Goal: Task Accomplishment & Management: Use online tool/utility

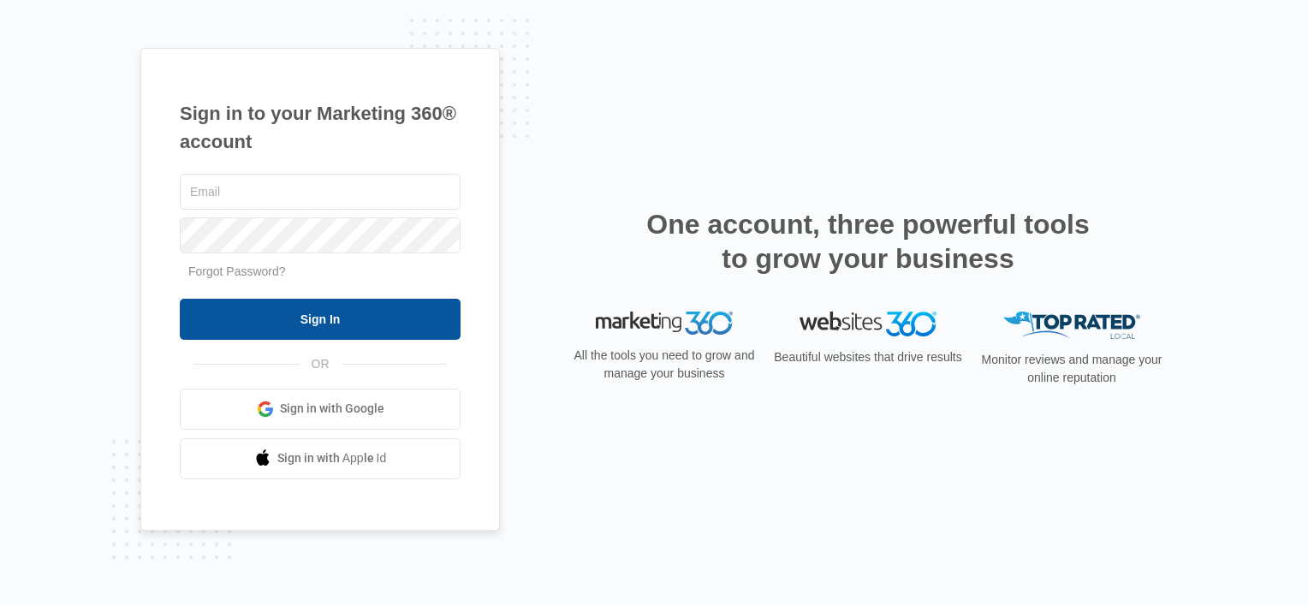
type input "lcutsinger@flycti.com"
click at [335, 317] on input "Sign In" at bounding box center [320, 319] width 281 height 41
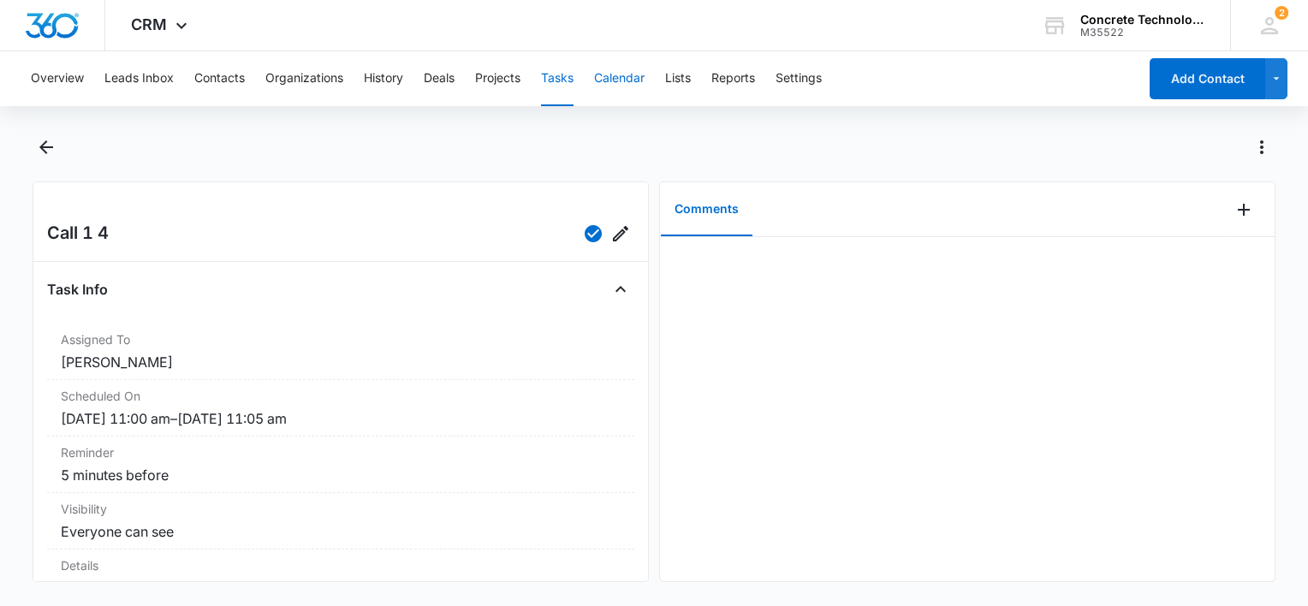
click at [624, 81] on button "Calendar" at bounding box center [619, 78] width 50 height 55
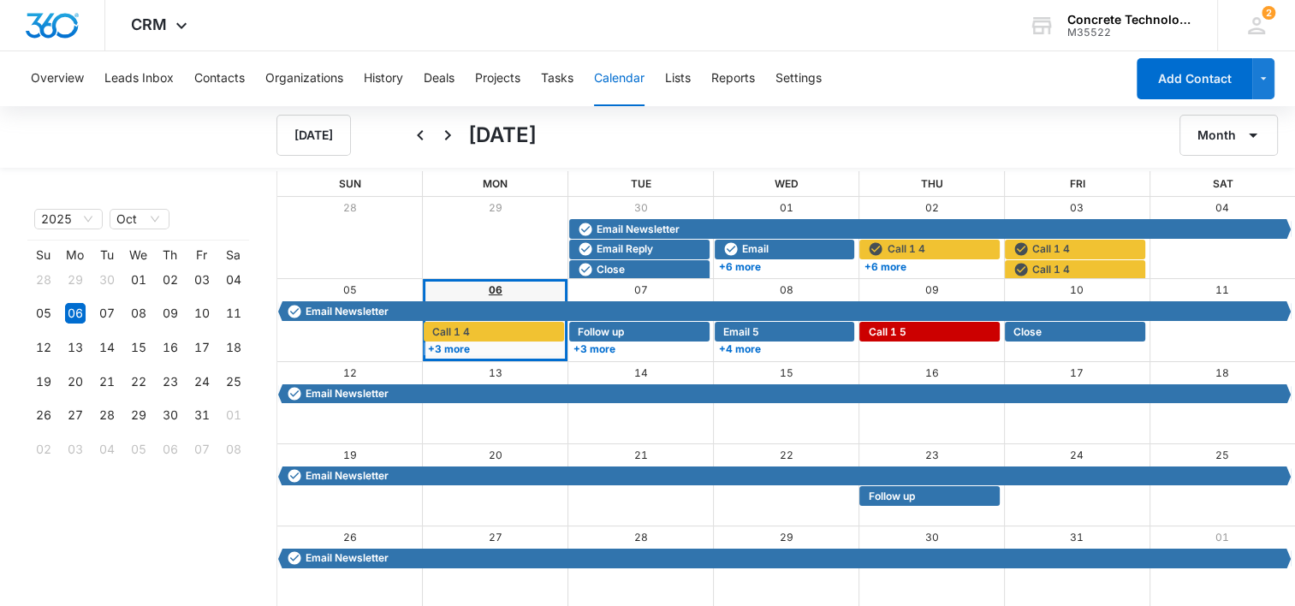
click at [498, 288] on link "06" at bounding box center [496, 289] width 14 height 13
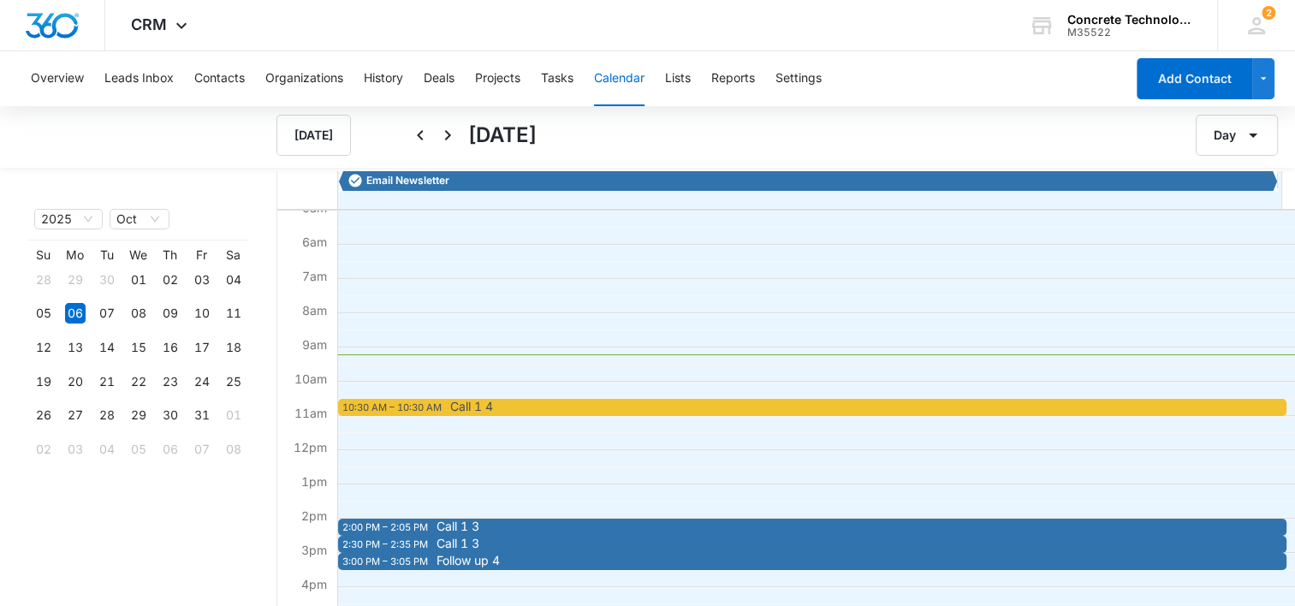
scroll to position [257, 0]
